Goal: Information Seeking & Learning: Learn about a topic

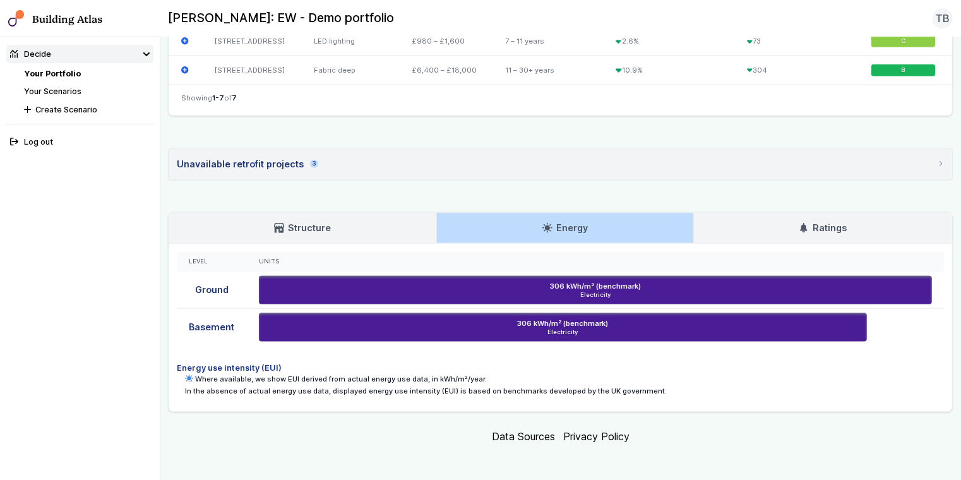
scroll to position [645, 0]
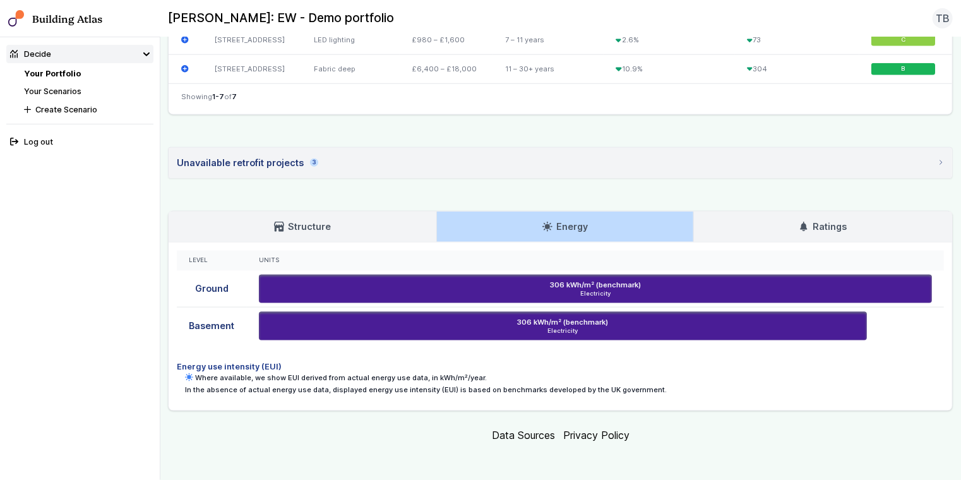
click at [767, 227] on link "Ratings" at bounding box center [823, 227] width 259 height 30
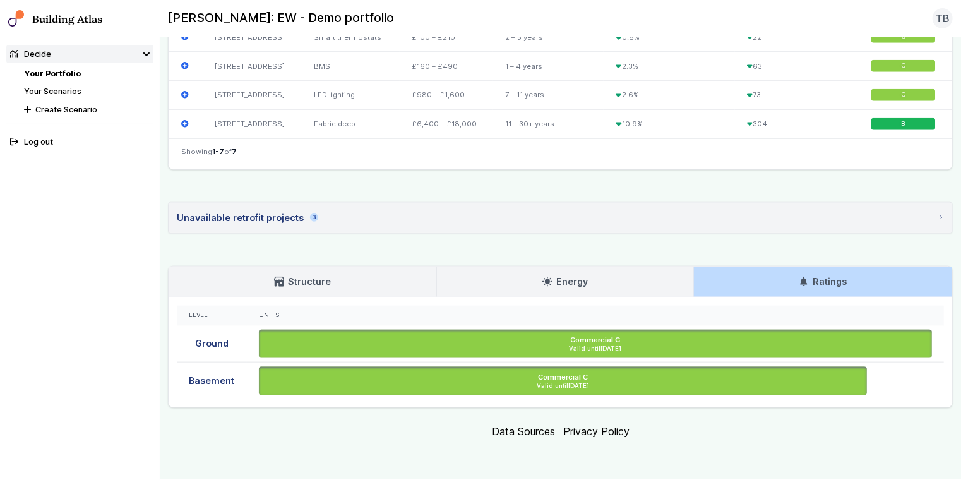
scroll to position [587, 0]
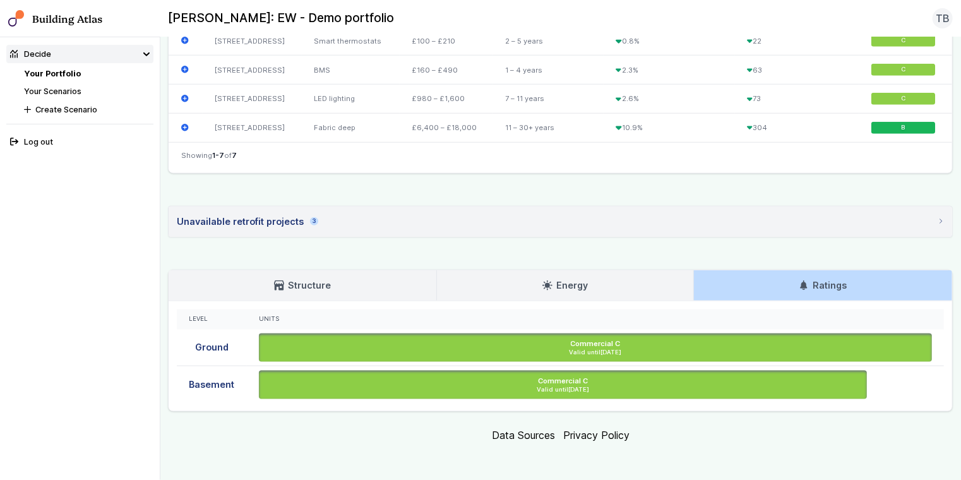
click at [534, 291] on link "Energy" at bounding box center [565, 285] width 256 height 30
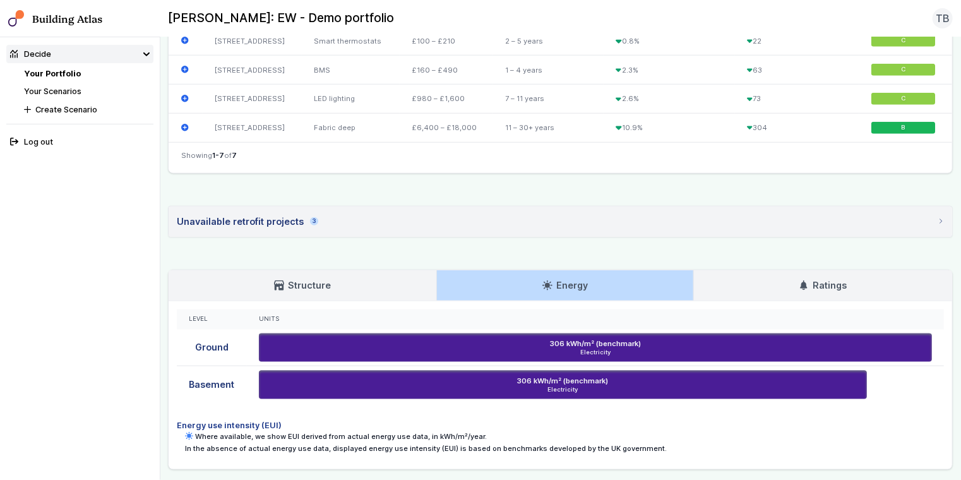
click at [323, 288] on h3 "Structure" at bounding box center [302, 286] width 57 height 14
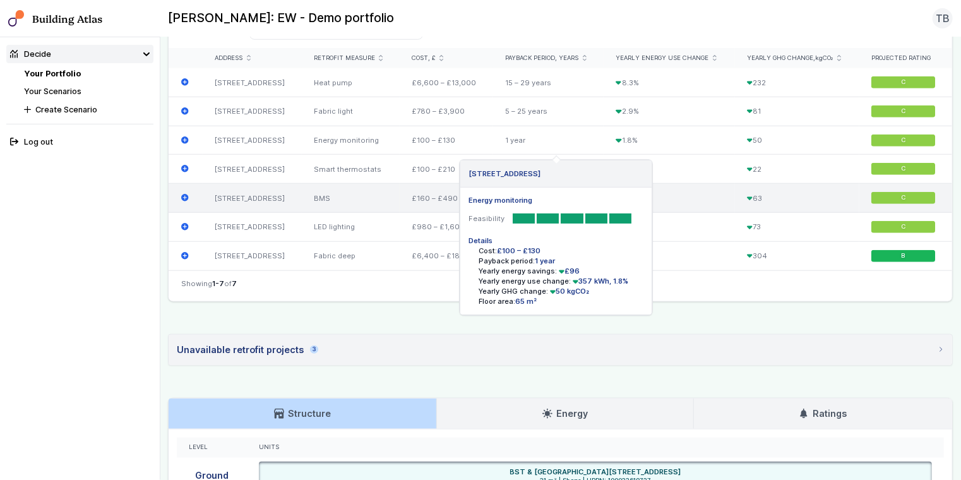
scroll to position [459, 0]
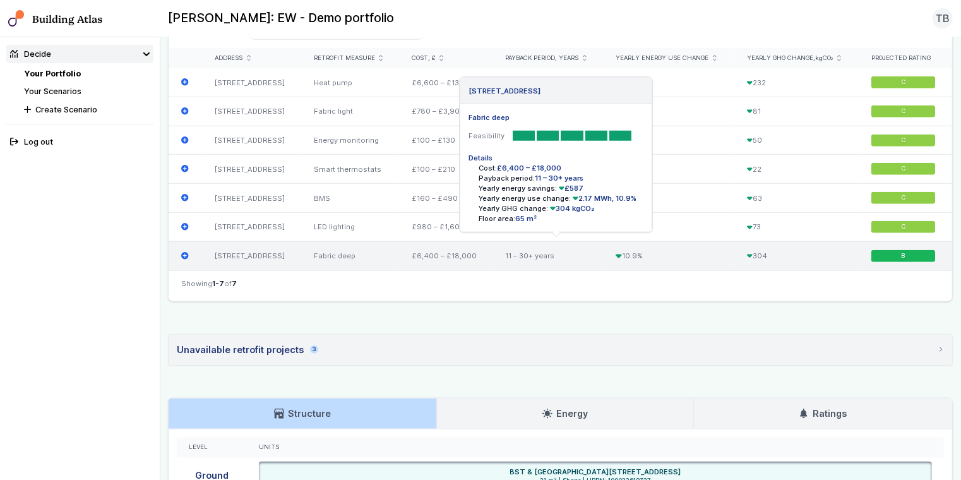
click at [353, 264] on div "Fabric deep" at bounding box center [351, 255] width 98 height 28
click at [260, 256] on div "[STREET_ADDRESS]" at bounding box center [252, 255] width 99 height 28
click at [183, 255] on icon "submit" at bounding box center [185, 256] width 8 height 8
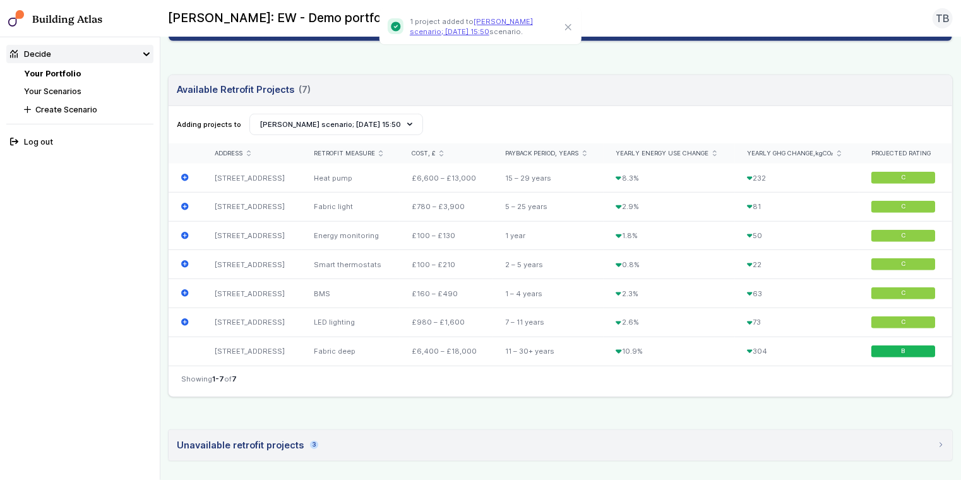
scroll to position [364, 0]
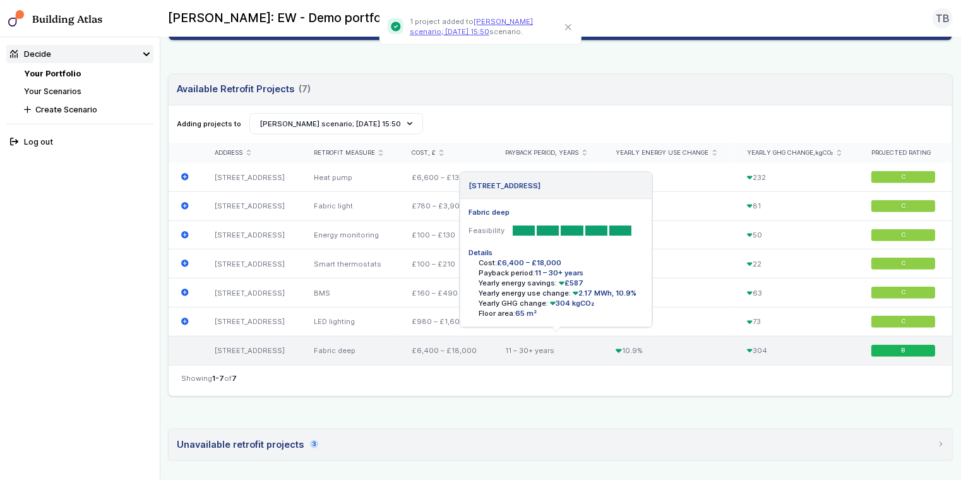
click at [189, 352] on div "[STREET_ADDRESS] Fabric deep Feasibility Details Cost: £6,400 – £18,000 Payback…" at bounding box center [186, 350] width 34 height 28
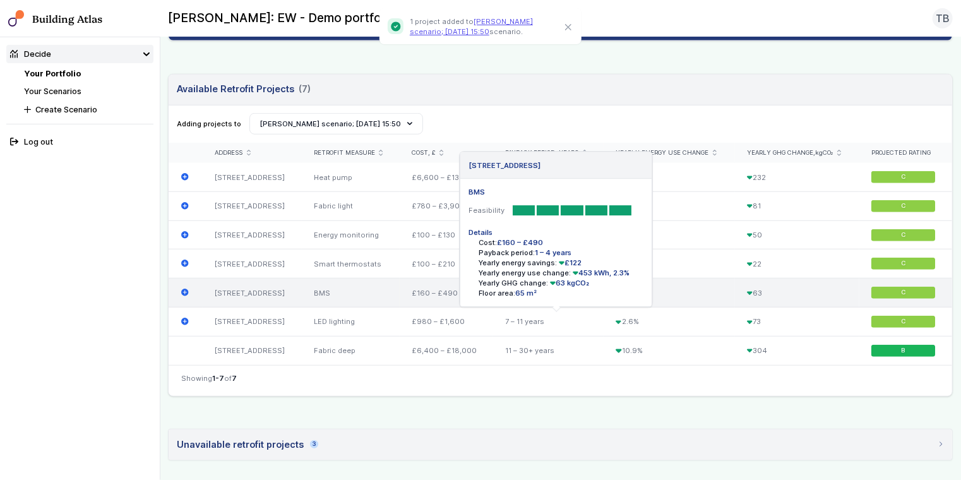
scroll to position [0, 0]
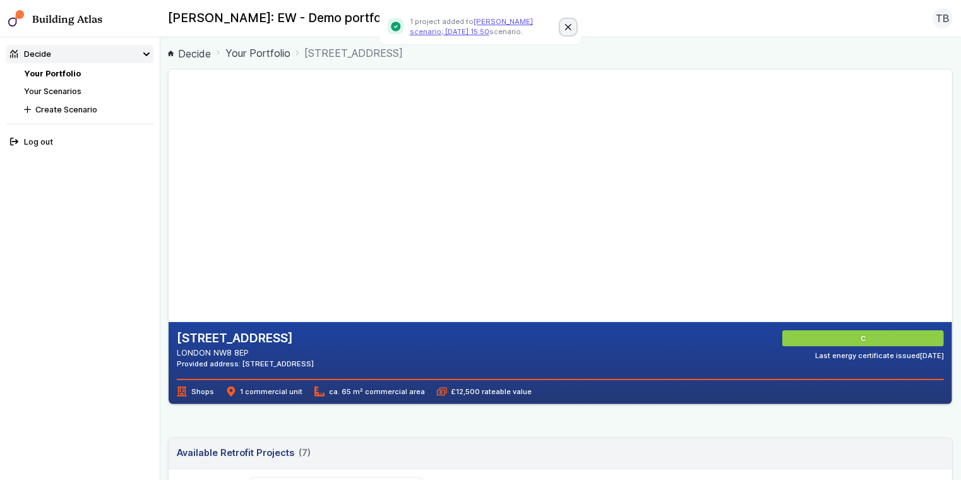
click at [568, 22] on button "Close" at bounding box center [568, 27] width 16 height 16
drag, startPoint x: 430, startPoint y: 245, endPoint x: 419, endPoint y: 239, distance: 12.1
click at [169, 239] on gmp-map-3d at bounding box center [169, 195] width 0 height 253
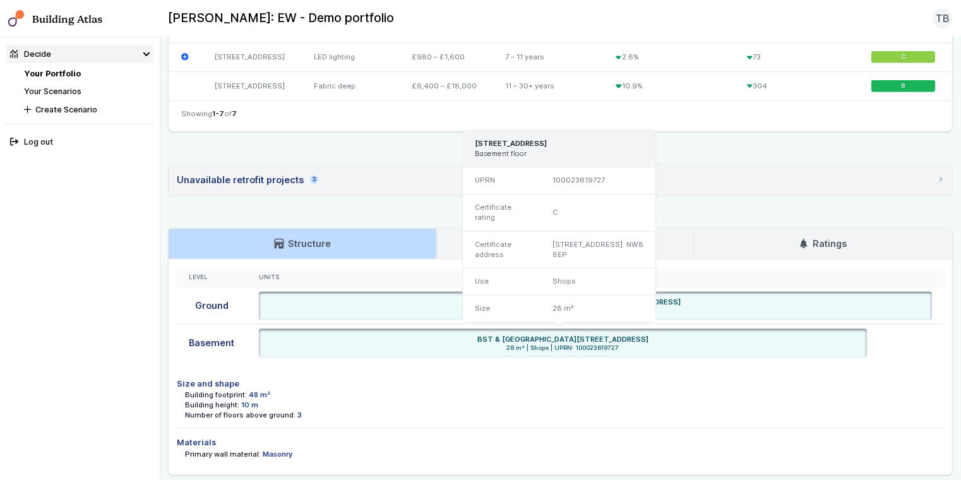
scroll to position [692, 0]
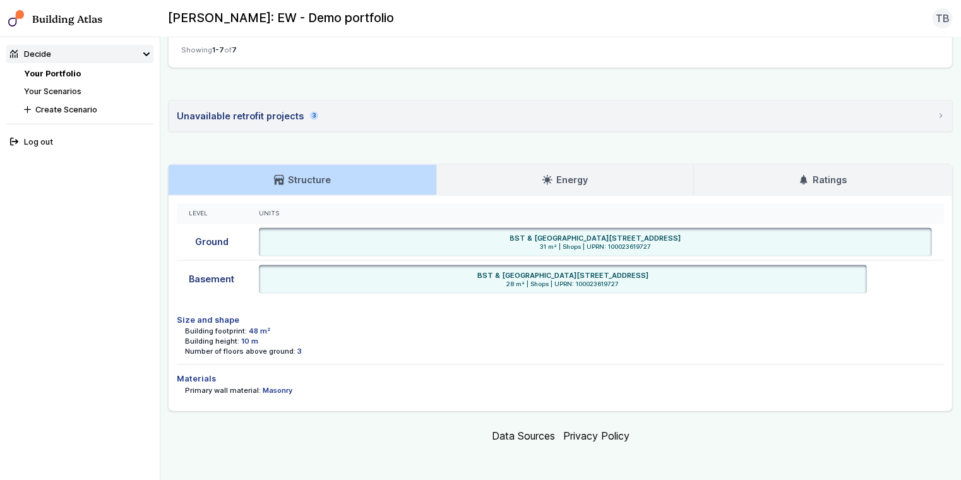
click at [525, 176] on link "Energy" at bounding box center [565, 180] width 256 height 30
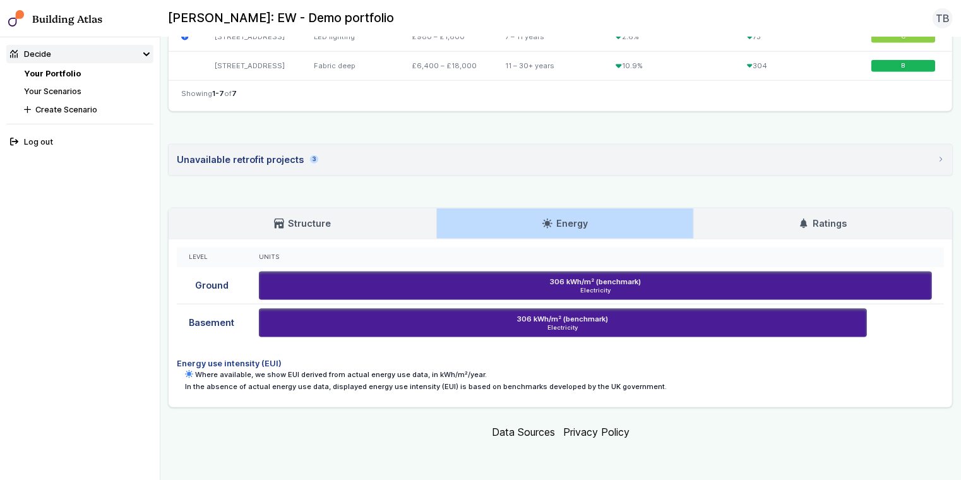
scroll to position [645, 0]
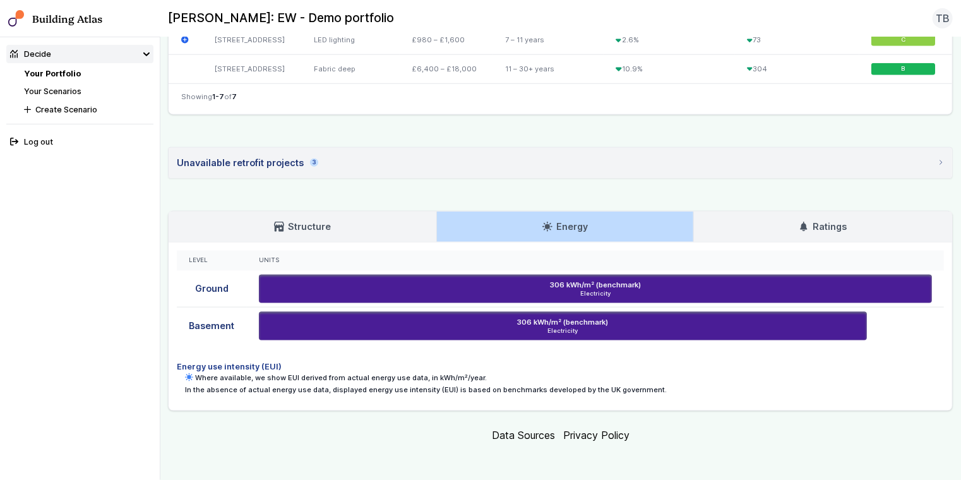
click at [264, 264] on div "Units" at bounding box center [596, 261] width 698 height 20
click at [268, 256] on div "Units" at bounding box center [595, 260] width 673 height 8
click at [201, 260] on div "Level" at bounding box center [211, 260] width 45 height 8
click at [279, 229] on h3 "Structure" at bounding box center [302, 227] width 57 height 14
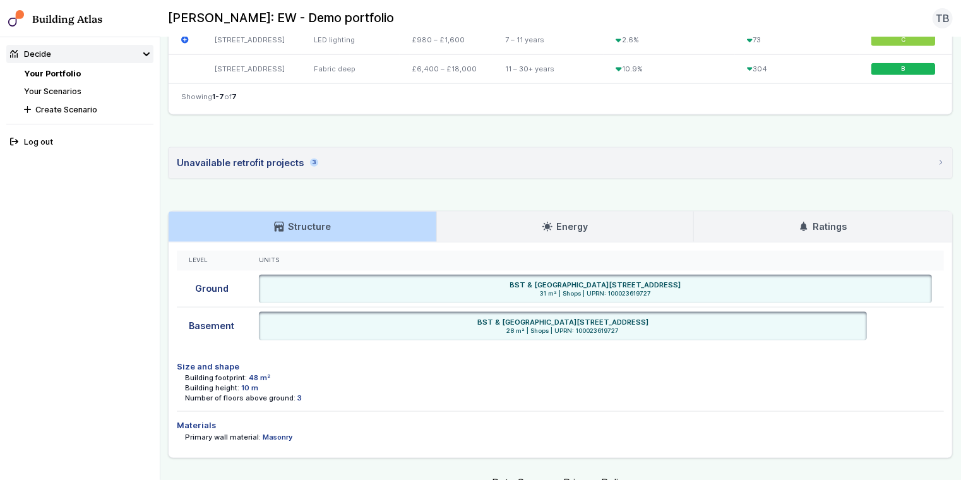
click at [269, 161] on div "Unavailable retrofit projects 3" at bounding box center [247, 163] width 141 height 14
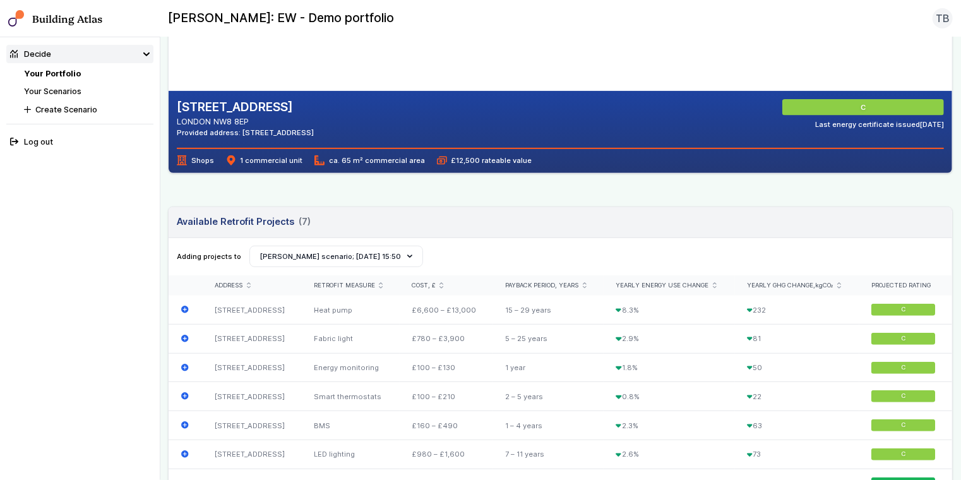
scroll to position [232, 0]
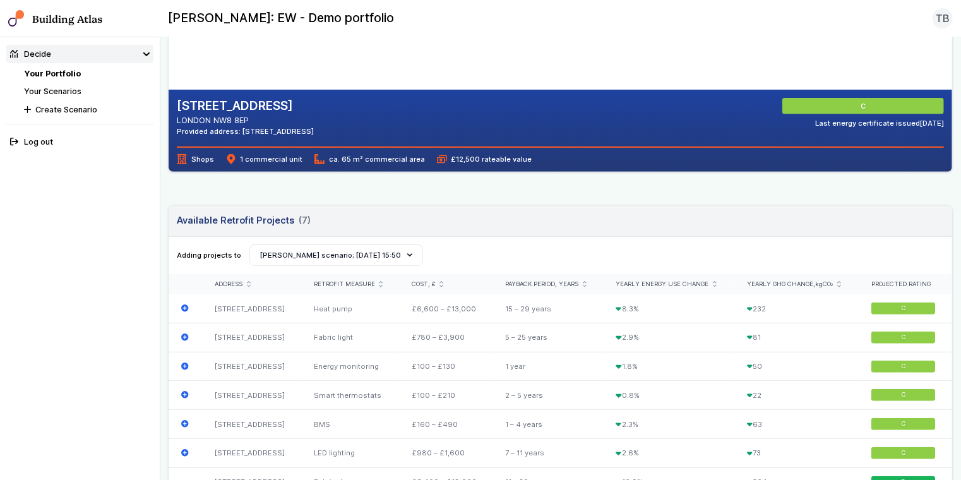
click at [861, 101] on span "C" at bounding box center [863, 106] width 5 height 10
